Goal: Transaction & Acquisition: Book appointment/travel/reservation

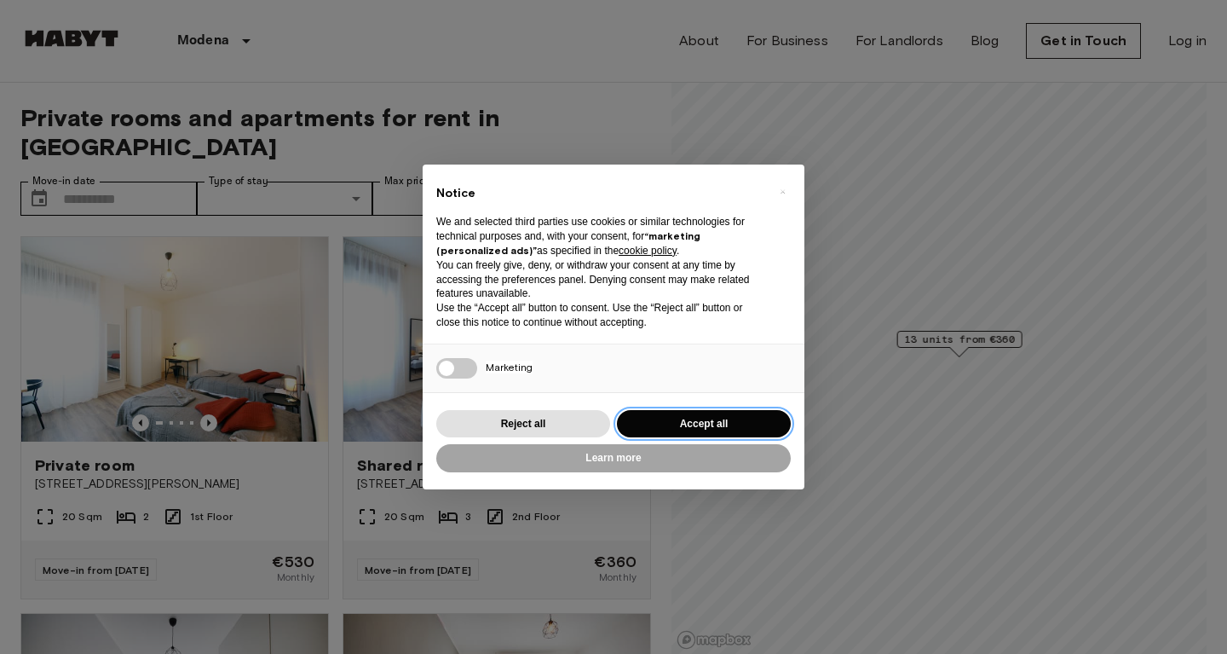
click at [655, 418] on button "Accept all" at bounding box center [704, 424] width 174 height 28
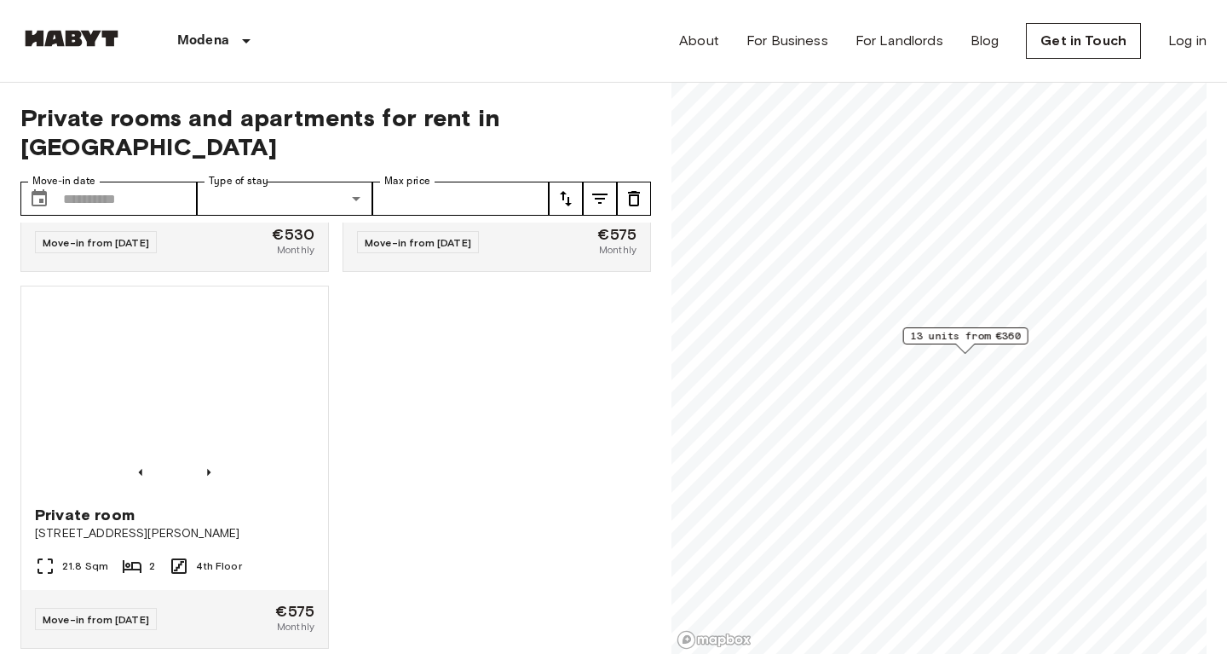
scroll to position [2210, 0]
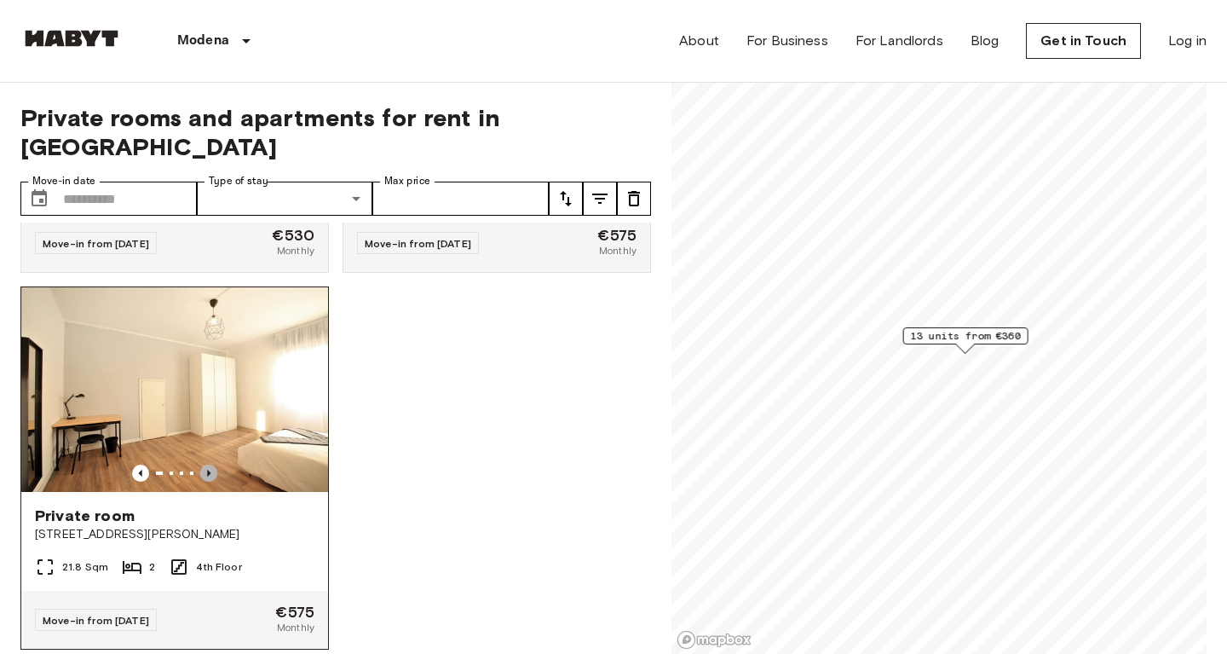
click at [207, 465] on icon "Previous image" at bounding box center [208, 473] width 17 height 17
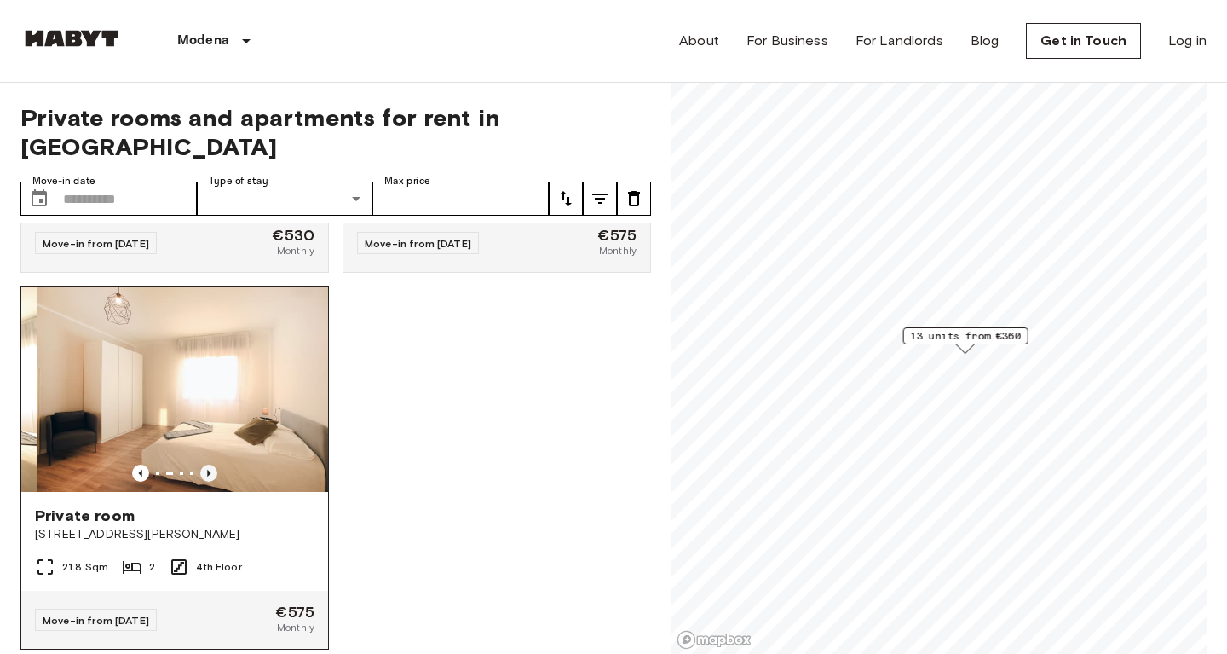
click at [207, 465] on icon "Previous image" at bounding box center [208, 473] width 17 height 17
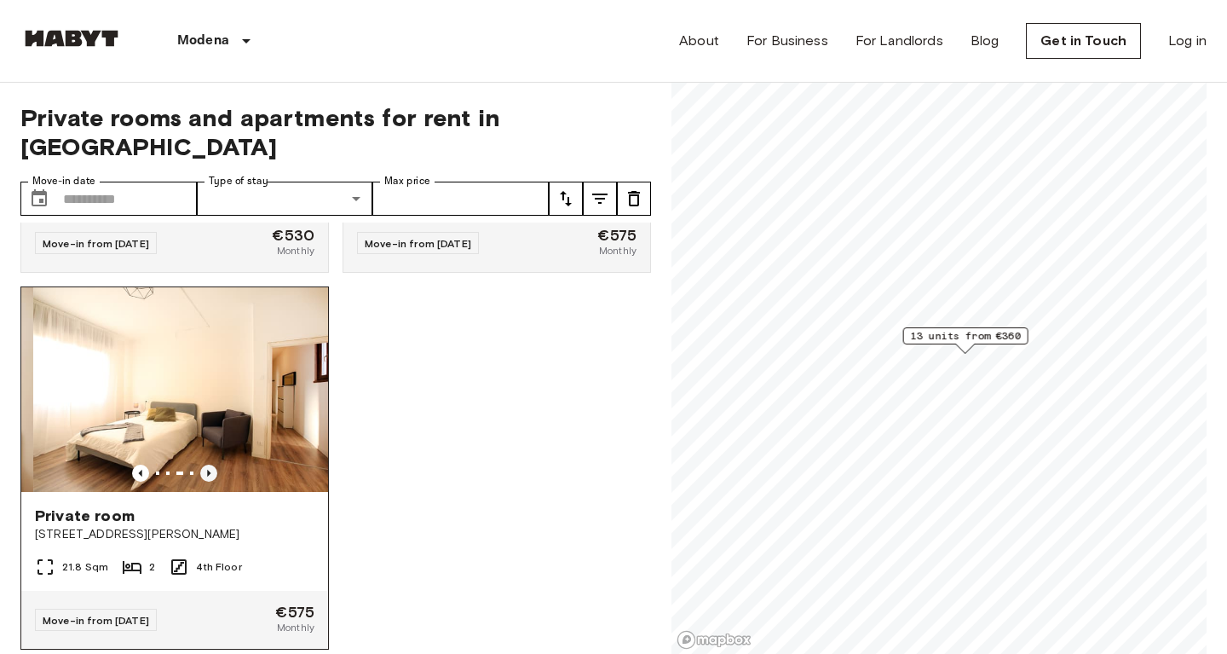
click at [207, 465] on icon "Previous image" at bounding box center [208, 473] width 17 height 17
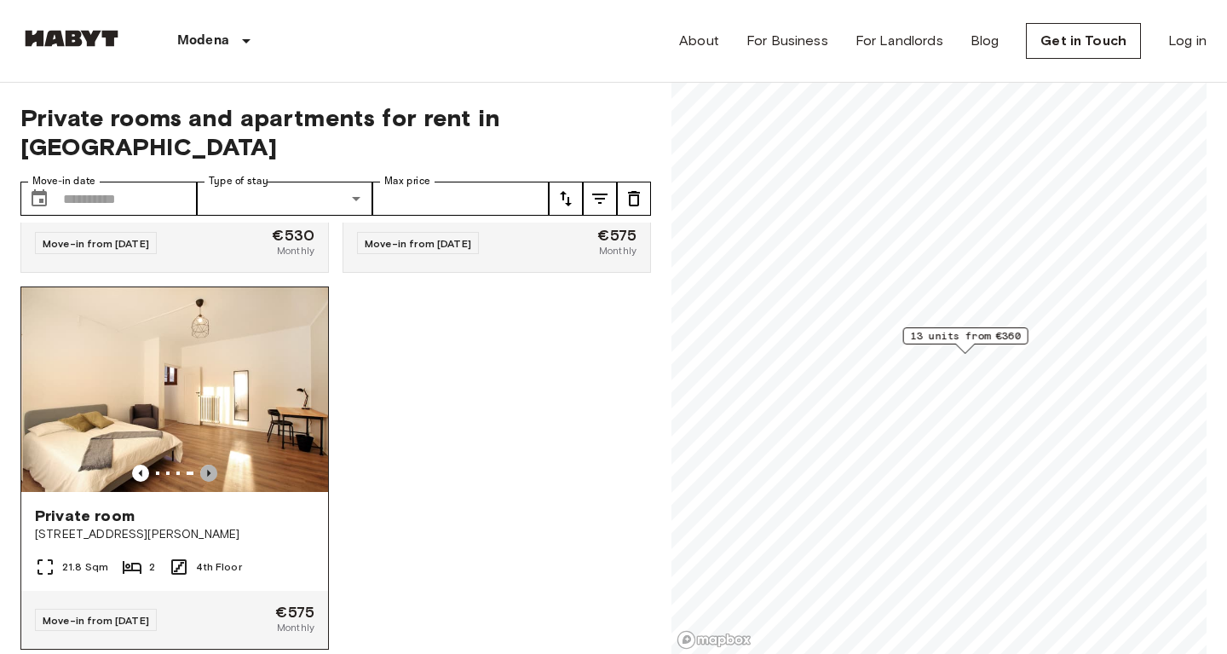
click at [207, 465] on icon "Previous image" at bounding box center [208, 473] width 17 height 17
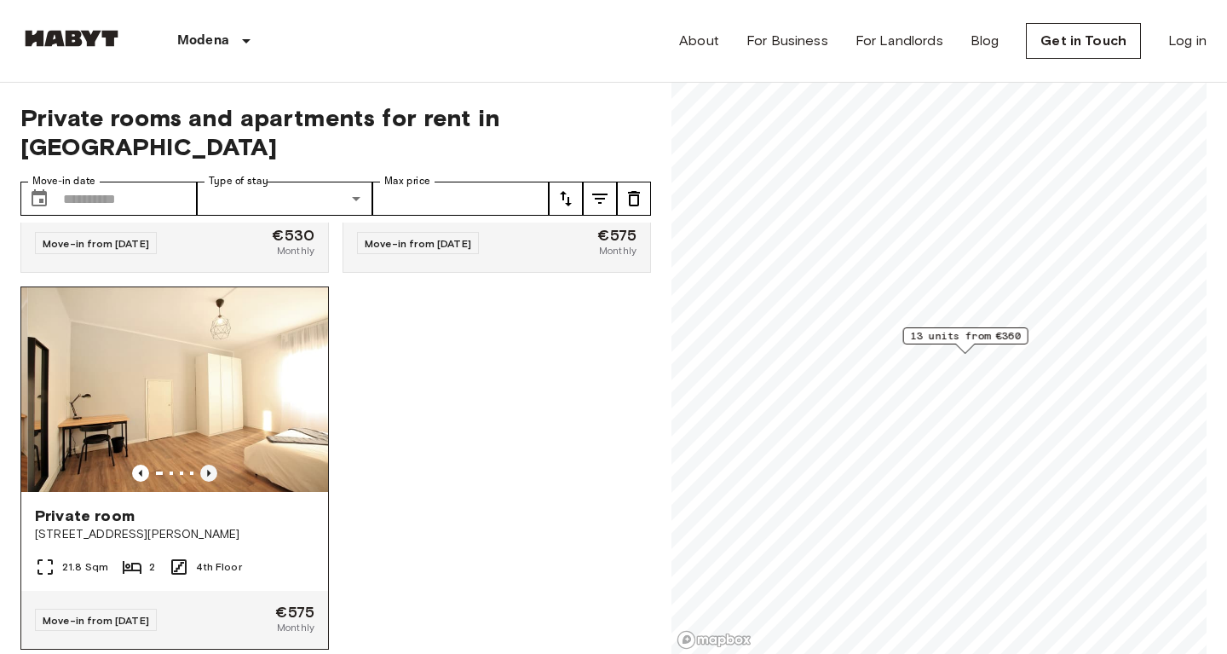
click at [207, 465] on icon "Previous image" at bounding box center [208, 473] width 17 height 17
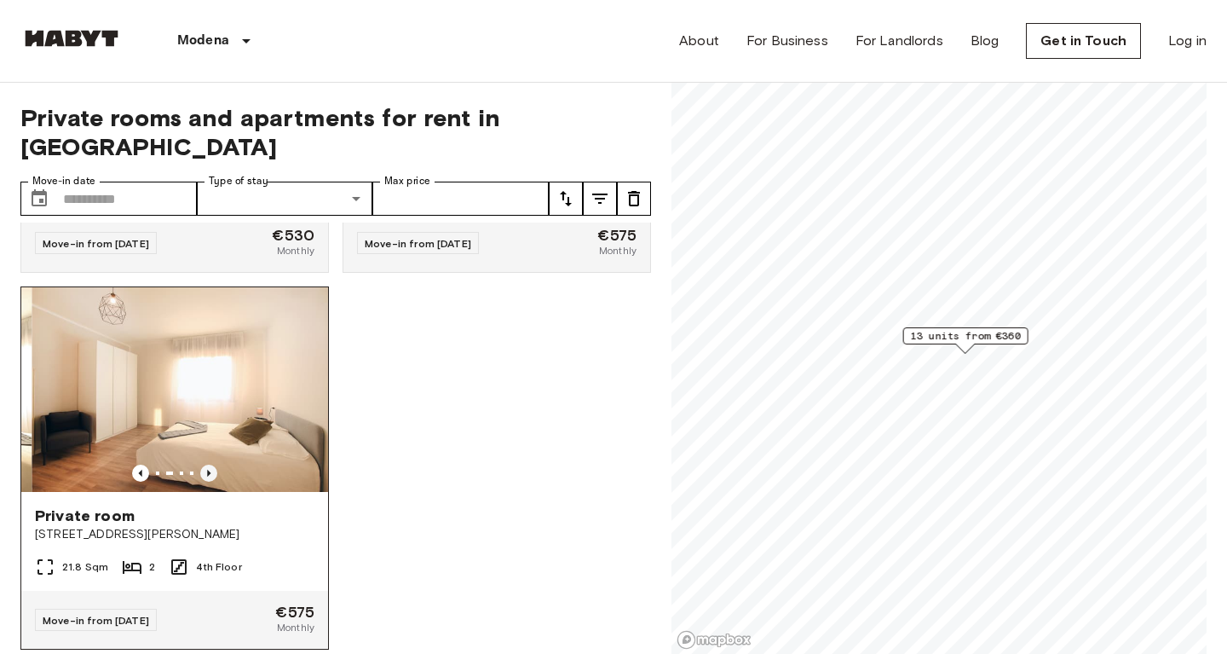
click at [207, 465] on icon "Previous image" at bounding box center [208, 473] width 17 height 17
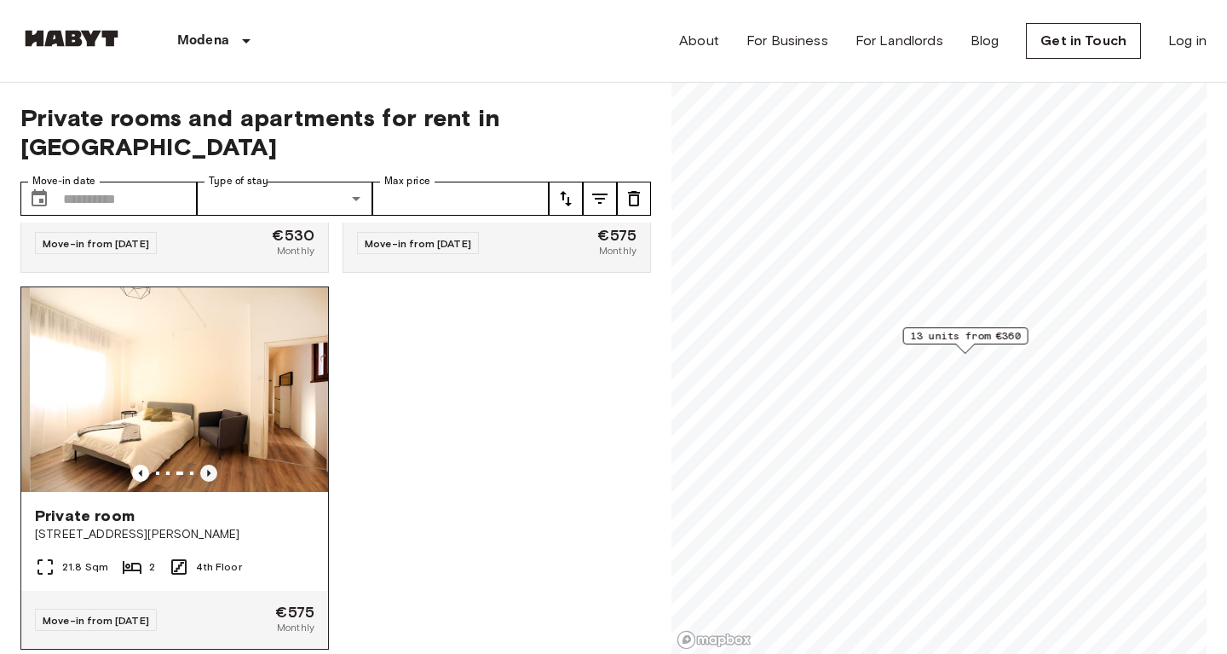
click at [207, 465] on icon "Previous image" at bounding box center [208, 473] width 17 height 17
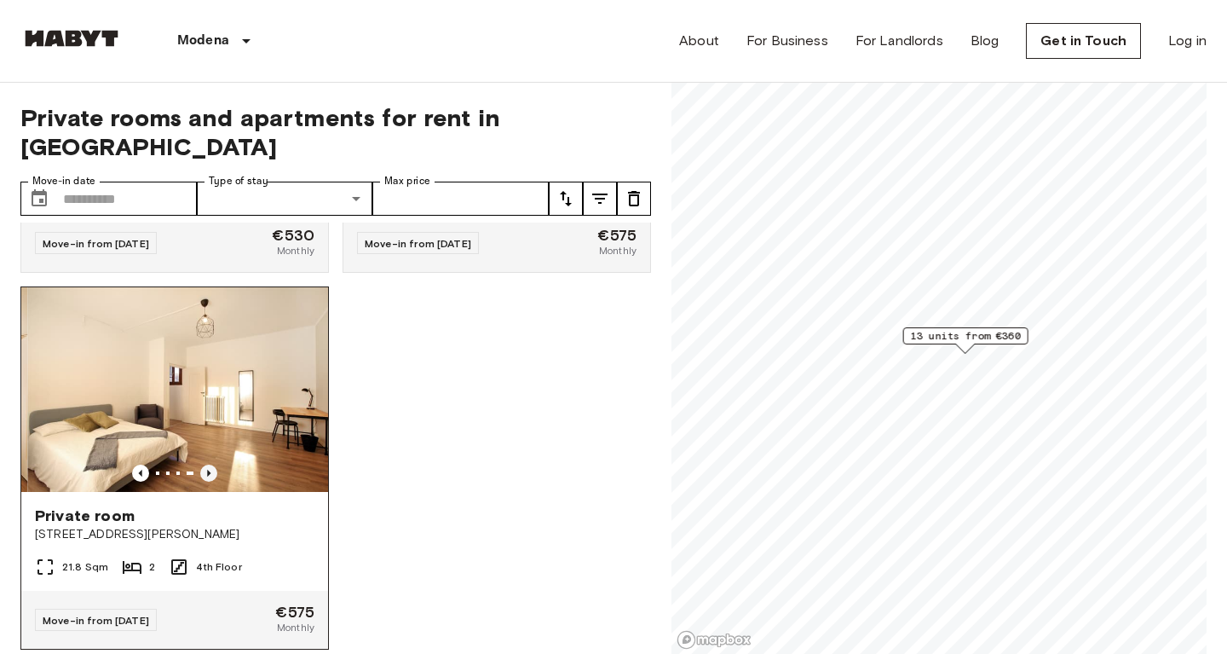
click at [207, 465] on icon "Previous image" at bounding box center [208, 473] width 17 height 17
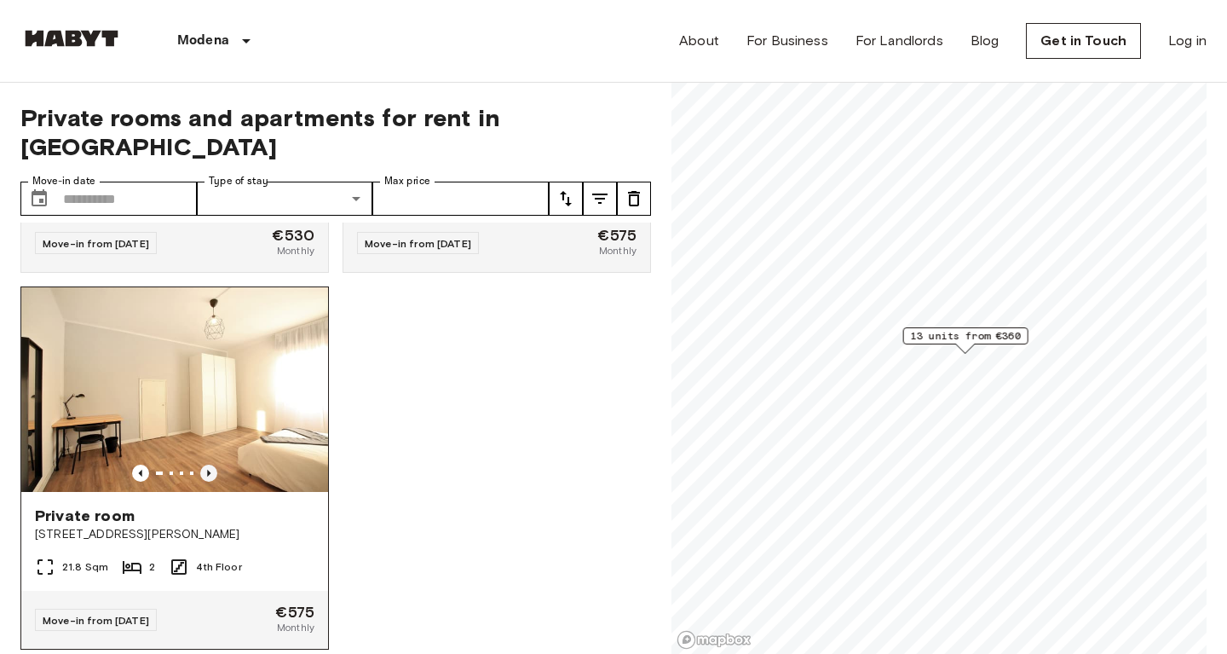
click at [207, 465] on icon "Previous image" at bounding box center [208, 473] width 17 height 17
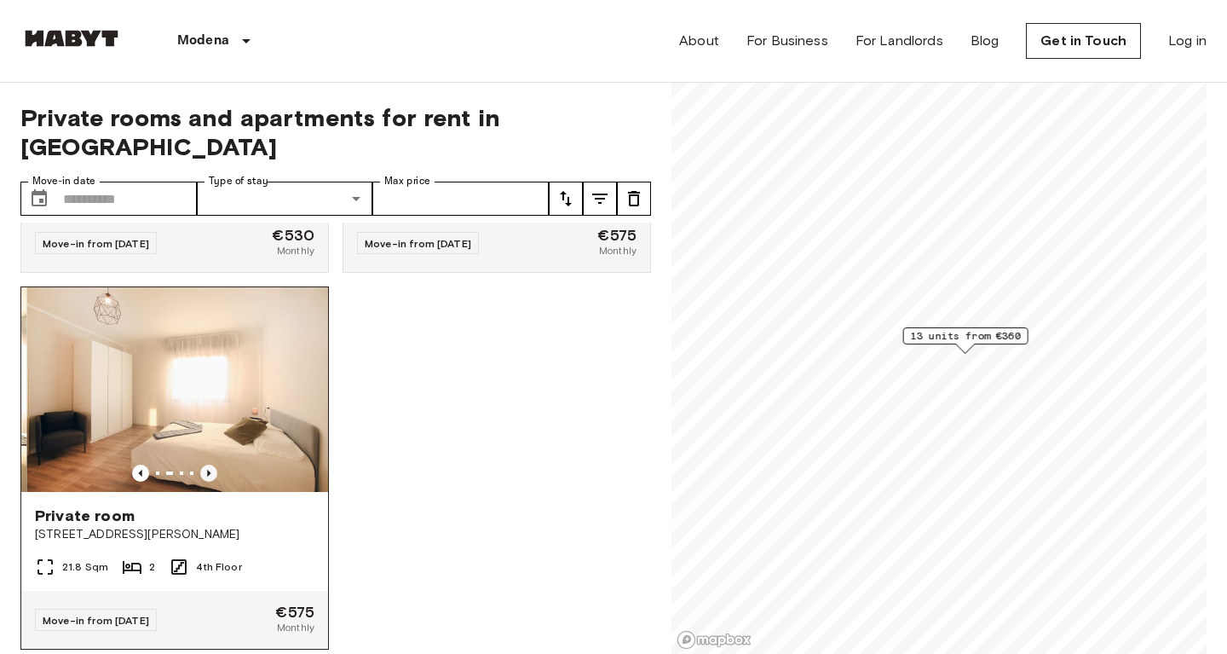
click at [207, 465] on icon "Previous image" at bounding box center [208, 473] width 17 height 17
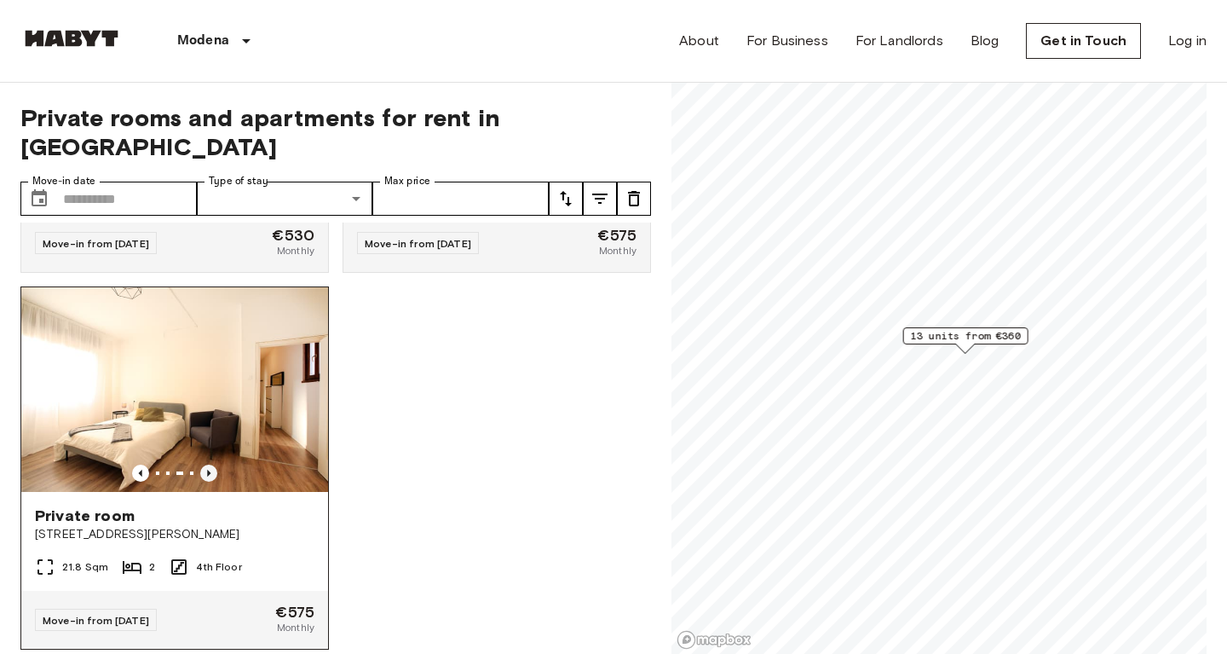
click at [207, 465] on icon "Previous image" at bounding box center [208, 473] width 17 height 17
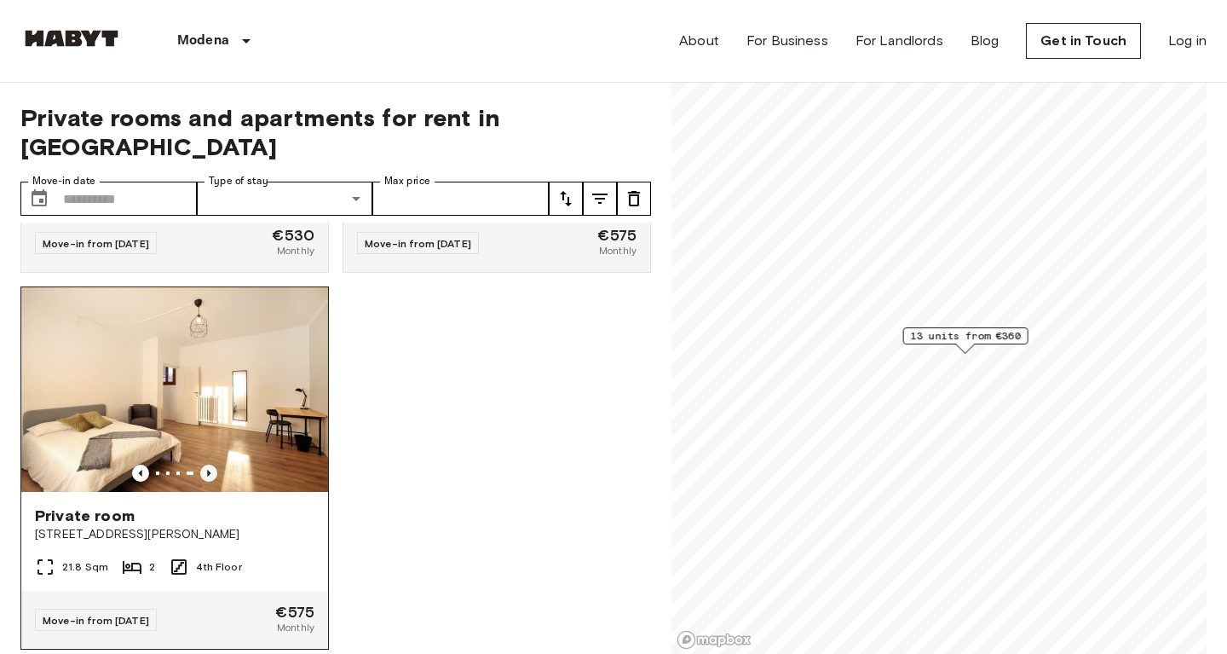
click at [207, 465] on icon "Previous image" at bounding box center [208, 473] width 17 height 17
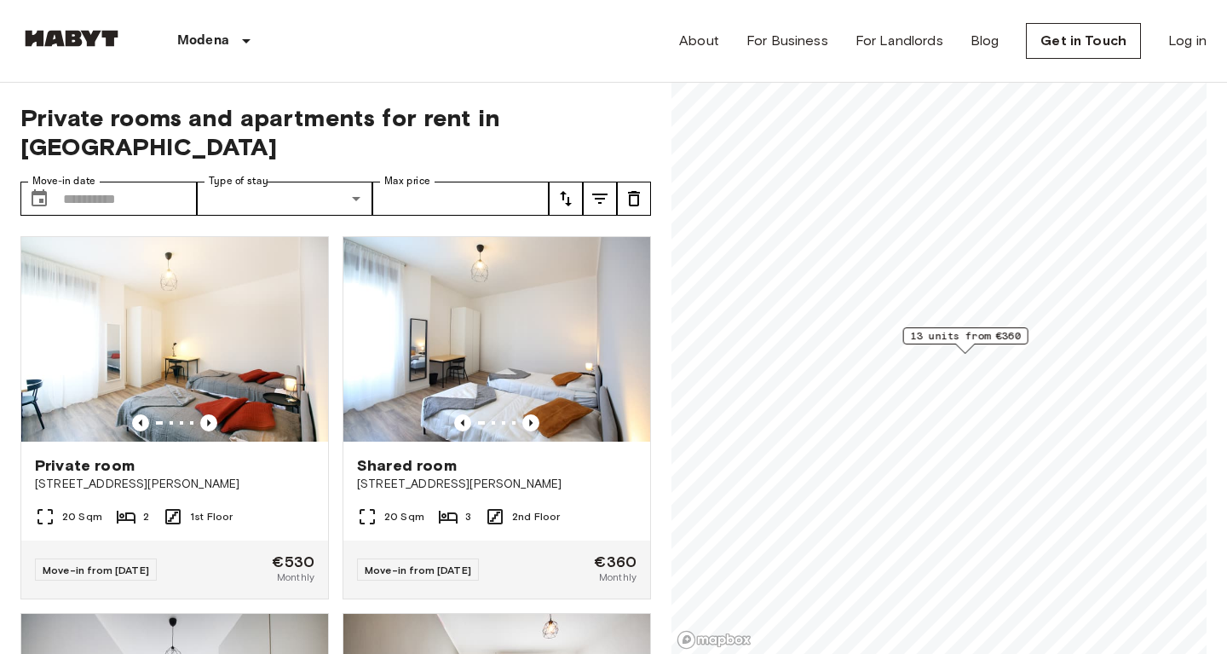
scroll to position [0, 0]
